Goal: Information Seeking & Learning: Learn about a topic

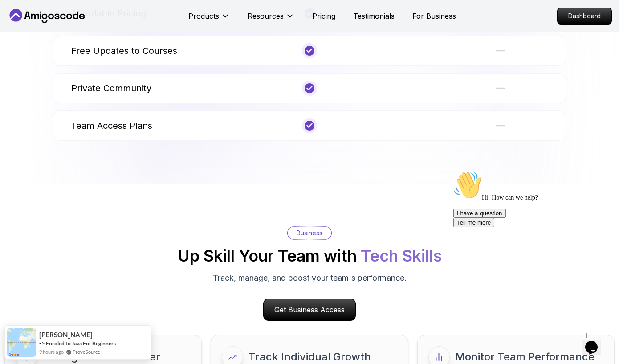
scroll to position [4088, 0]
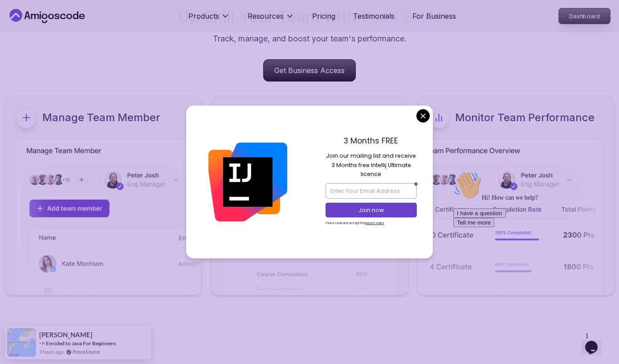
click at [580, 19] on p "Dashboard" at bounding box center [584, 15] width 51 height 15
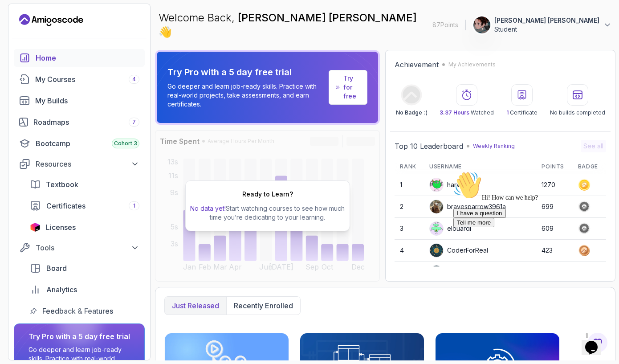
click at [595, 16] on p "[PERSON_NAME] [PERSON_NAME]" at bounding box center [546, 20] width 105 height 9
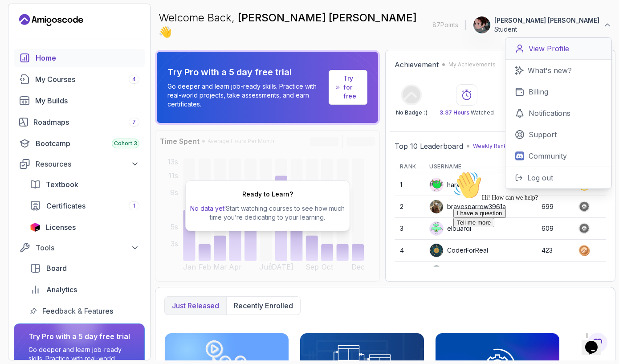
click at [551, 47] on p "View Profile" at bounding box center [549, 48] width 41 height 11
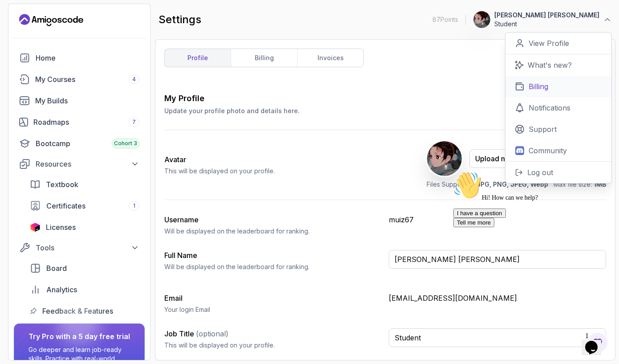
click at [546, 81] on p "Billing" at bounding box center [539, 86] width 20 height 11
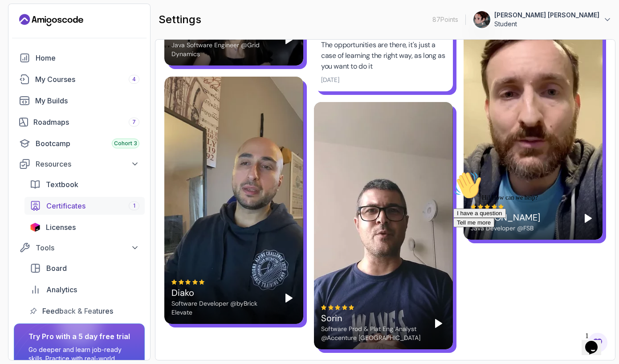
click at [83, 202] on span "Certificates" at bounding box center [65, 205] width 39 height 11
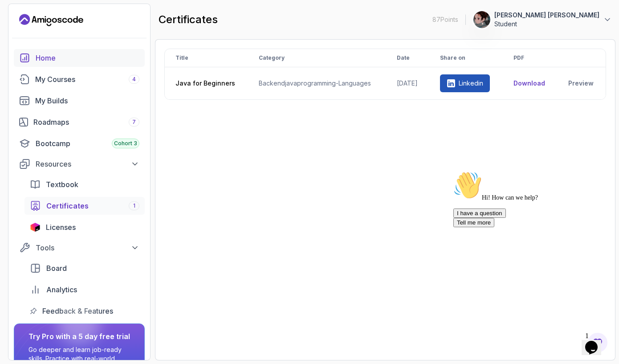
click at [68, 60] on div "Home" at bounding box center [88, 58] width 104 height 11
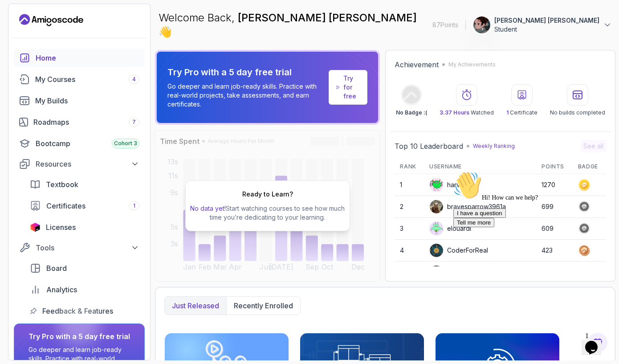
click at [576, 25] on p "Student" at bounding box center [546, 29] width 105 height 9
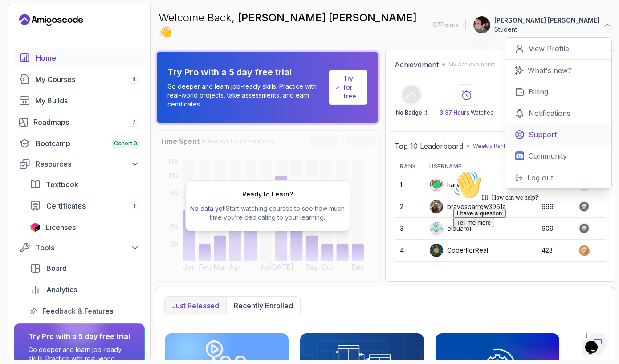
click at [537, 134] on p "Support" at bounding box center [543, 134] width 28 height 11
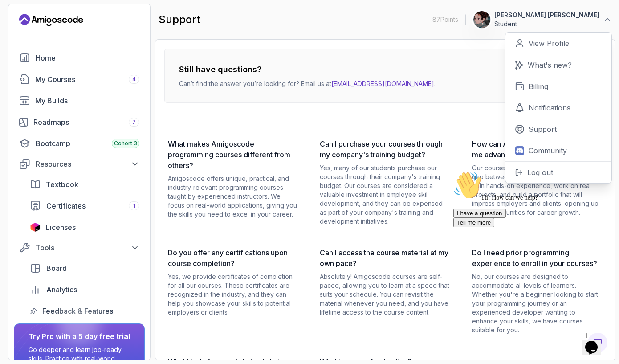
click at [393, 224] on p "Yes, many of our students purchase our courses through their company's training…" at bounding box center [385, 194] width 130 height 62
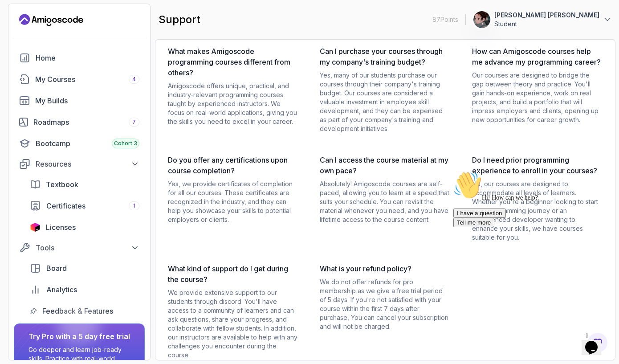
scroll to position [94, 0]
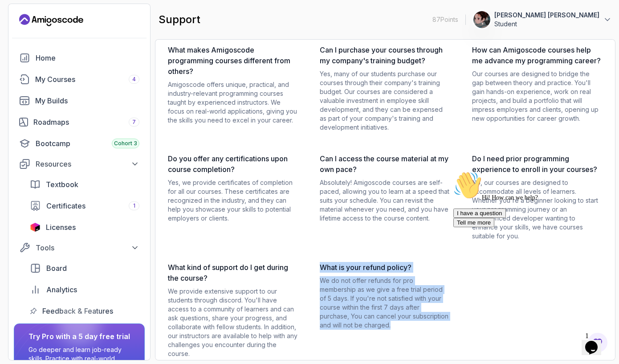
drag, startPoint x: 378, startPoint y: 336, endPoint x: 317, endPoint y: 265, distance: 93.2
click at [317, 265] on div "What makes Amigoscode programming courses different from others? Amigoscode off…" at bounding box center [385, 202] width 442 height 314
click at [346, 340] on div "What is your refund policy? We do not offer refunds for pro membership as we gi…" at bounding box center [385, 310] width 130 height 96
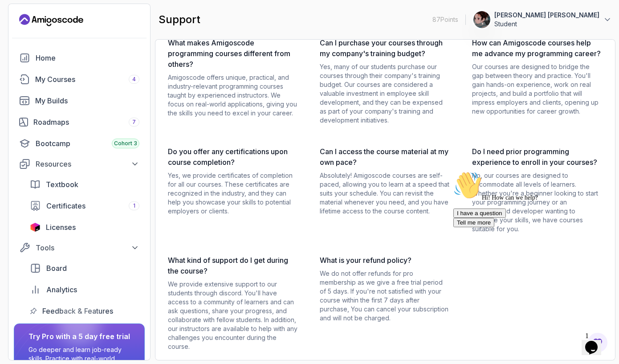
scroll to position [101, 0]
click at [39, 57] on div "Home" at bounding box center [88, 58] width 104 height 11
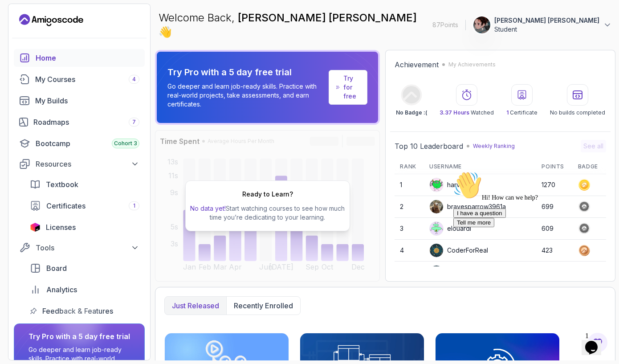
click at [281, 71] on div "Try Pro with a 5 day free trial Go deeper and learn job-ready skills. Practice …" at bounding box center [246, 87] width 158 height 43
click at [342, 71] on link "Try for free" at bounding box center [348, 87] width 39 height 35
click at [491, 25] on img at bounding box center [482, 25] width 18 height 18
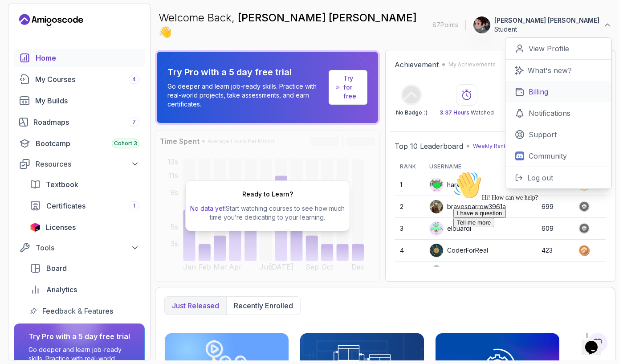
click at [527, 86] on link "Billing" at bounding box center [558, 91] width 106 height 21
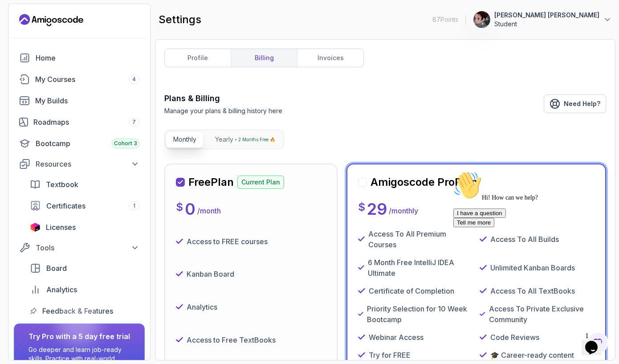
click at [265, 197] on div "Free Plan Current Plan $ 0 / month Access to FREE courses Kanban Board Analytic…" at bounding box center [251, 311] width 150 height 273
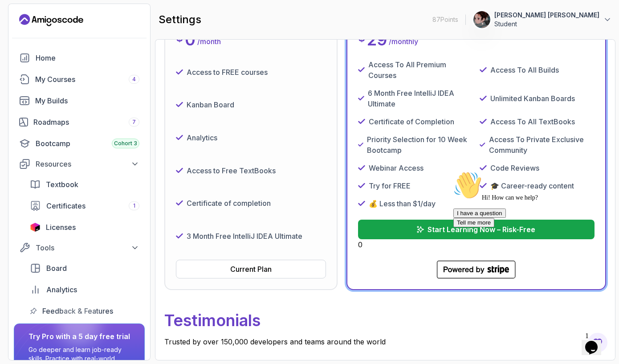
scroll to position [207, 0]
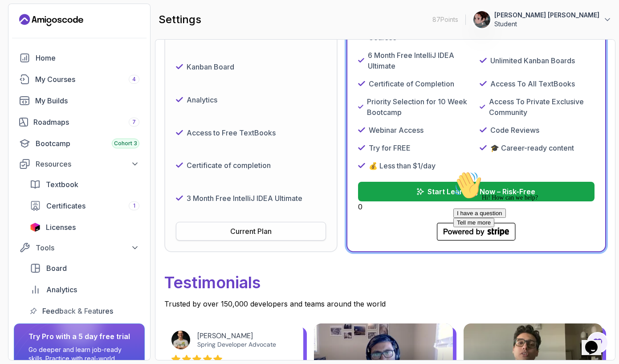
click at [261, 228] on div "Current Plan" at bounding box center [250, 231] width 41 height 11
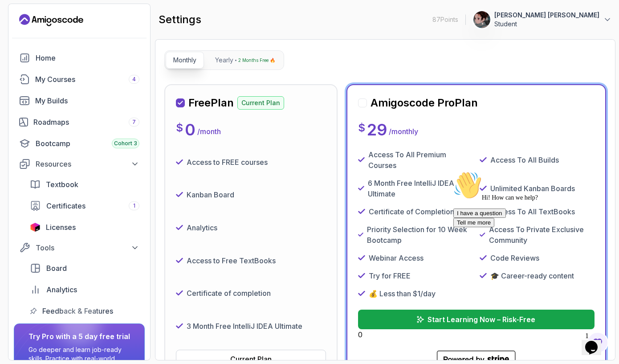
scroll to position [0, 0]
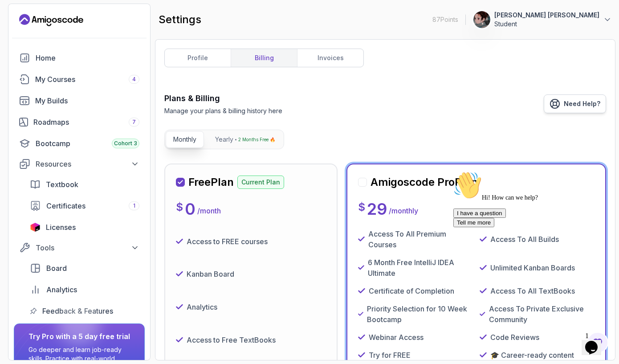
click at [575, 106] on span "Need Help?" at bounding box center [582, 103] width 37 height 9
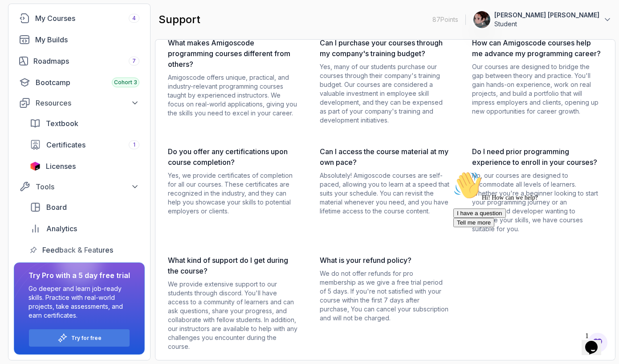
scroll to position [61, 0]
